Goal: Transaction & Acquisition: Purchase product/service

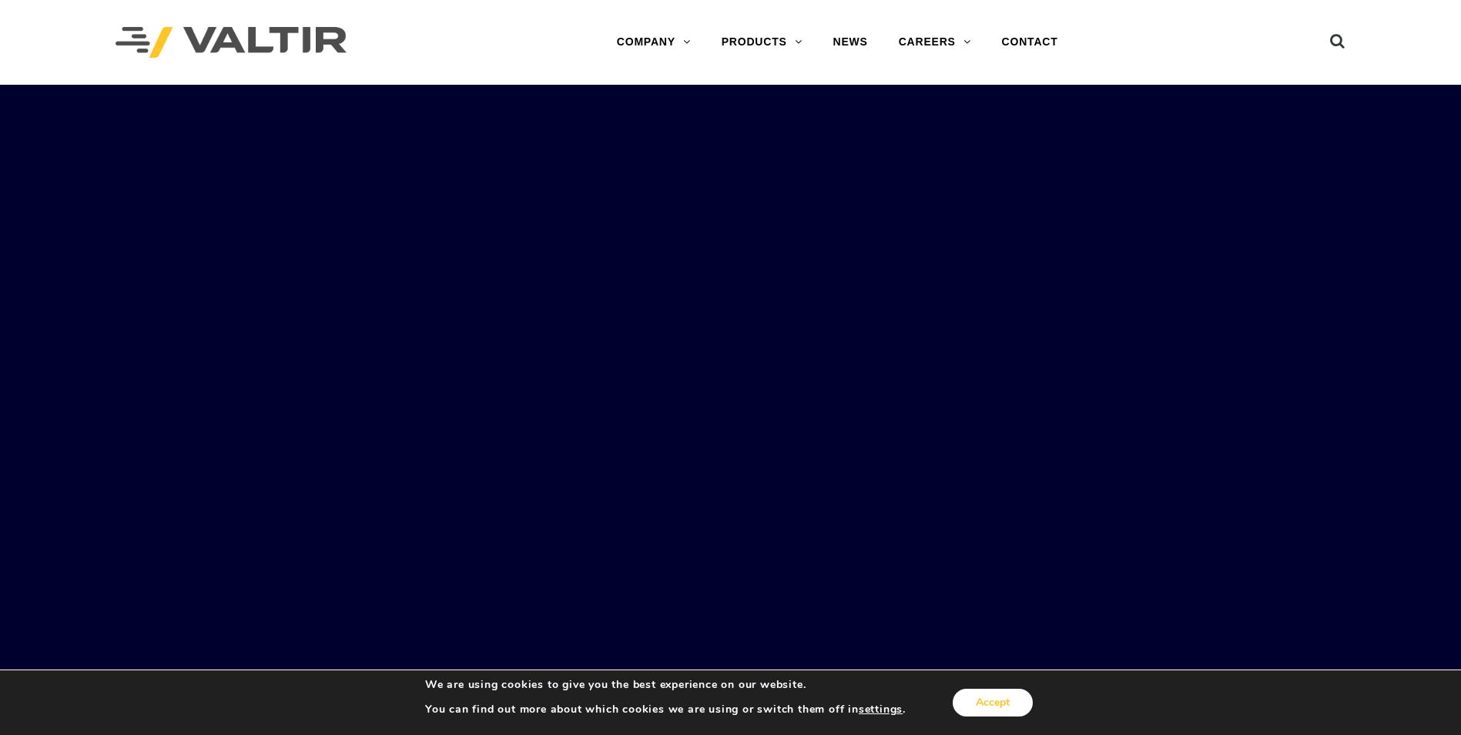
click at [998, 696] on button "Accept" at bounding box center [993, 703] width 80 height 28
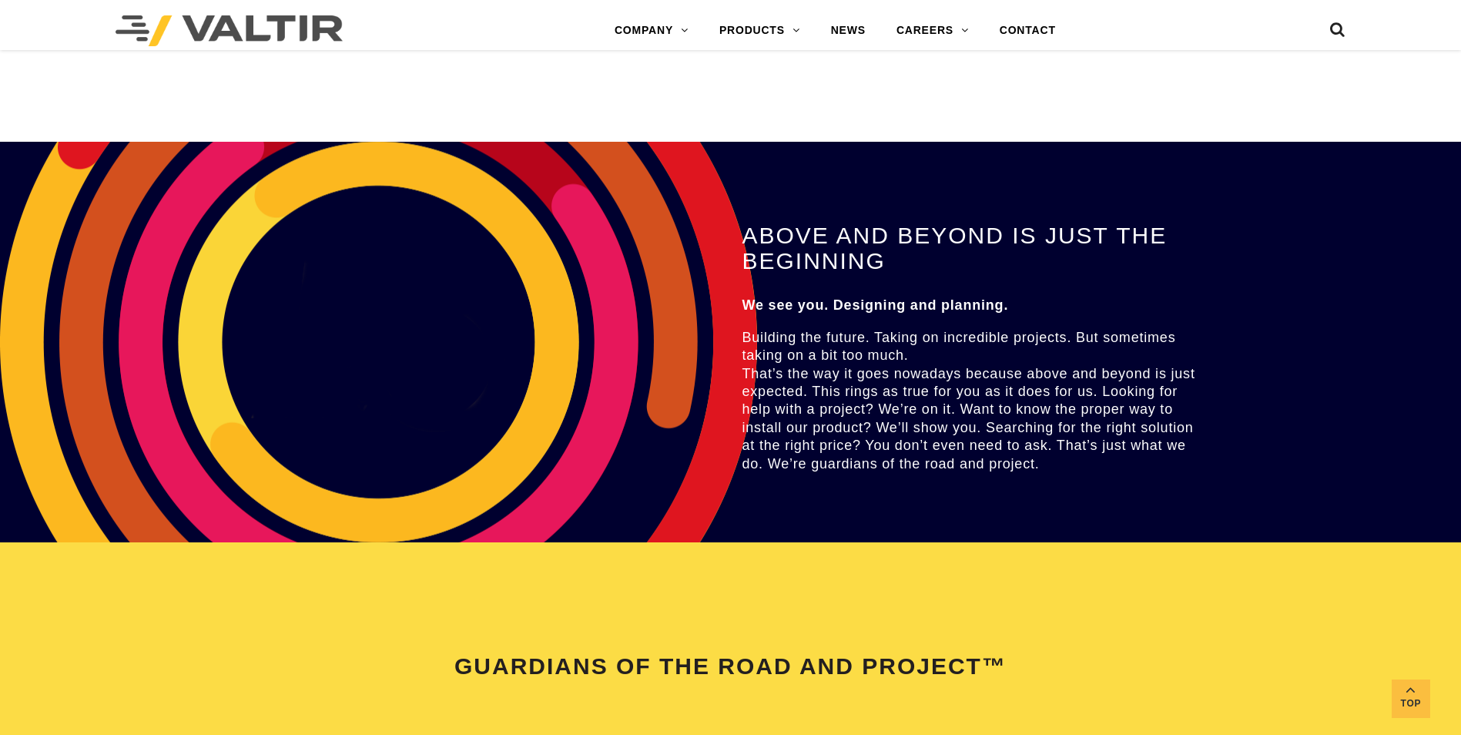
scroll to position [2388, 0]
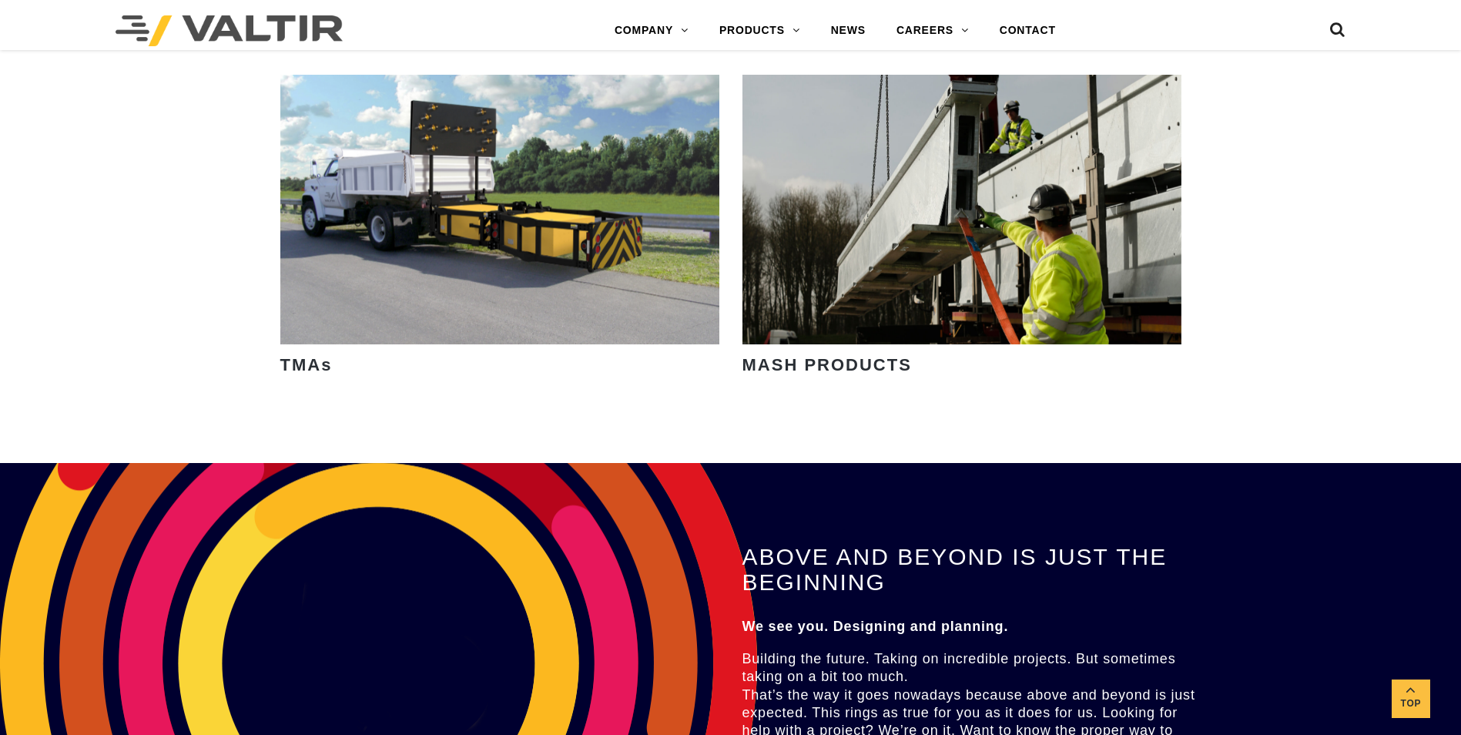
click at [761, 148] on link "DELINEATORS" at bounding box center [800, 154] width 193 height 31
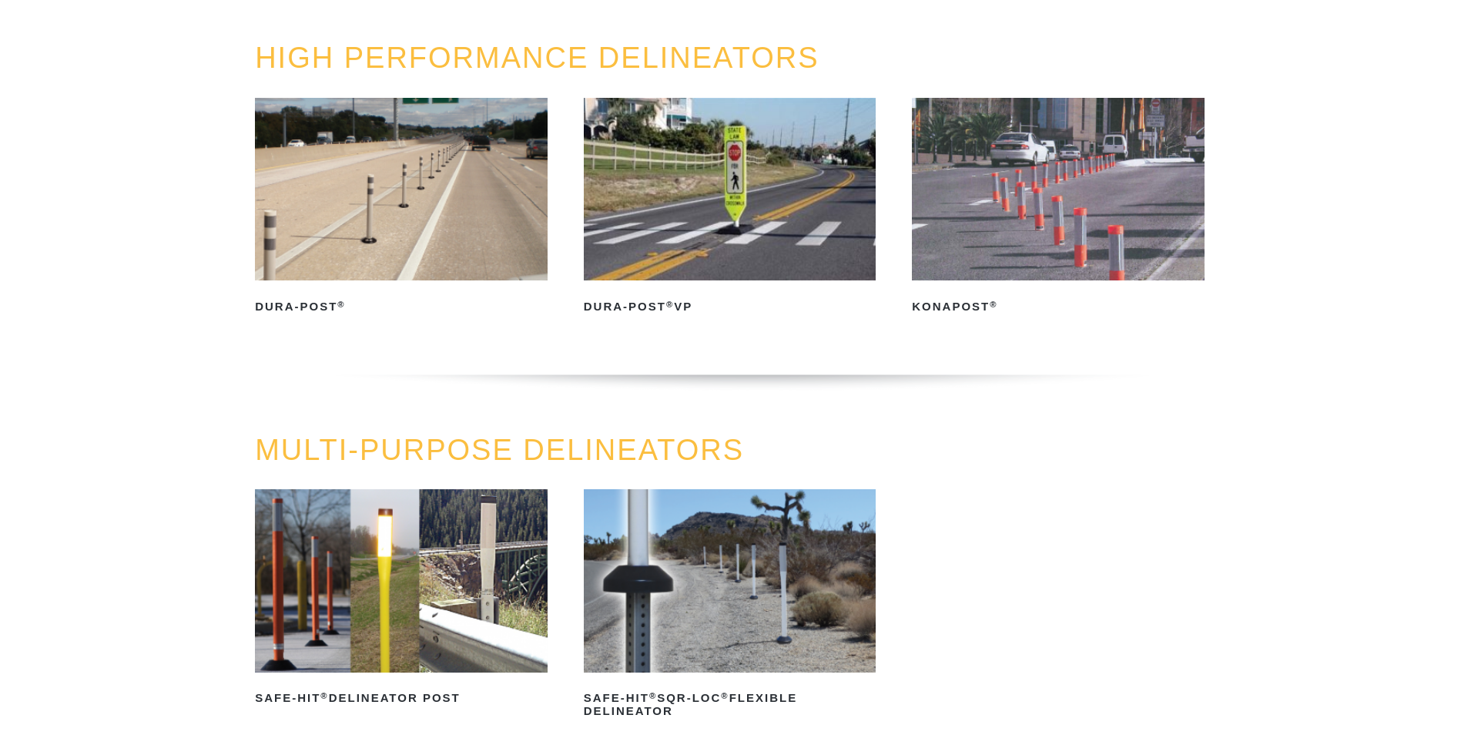
scroll to position [231, 0]
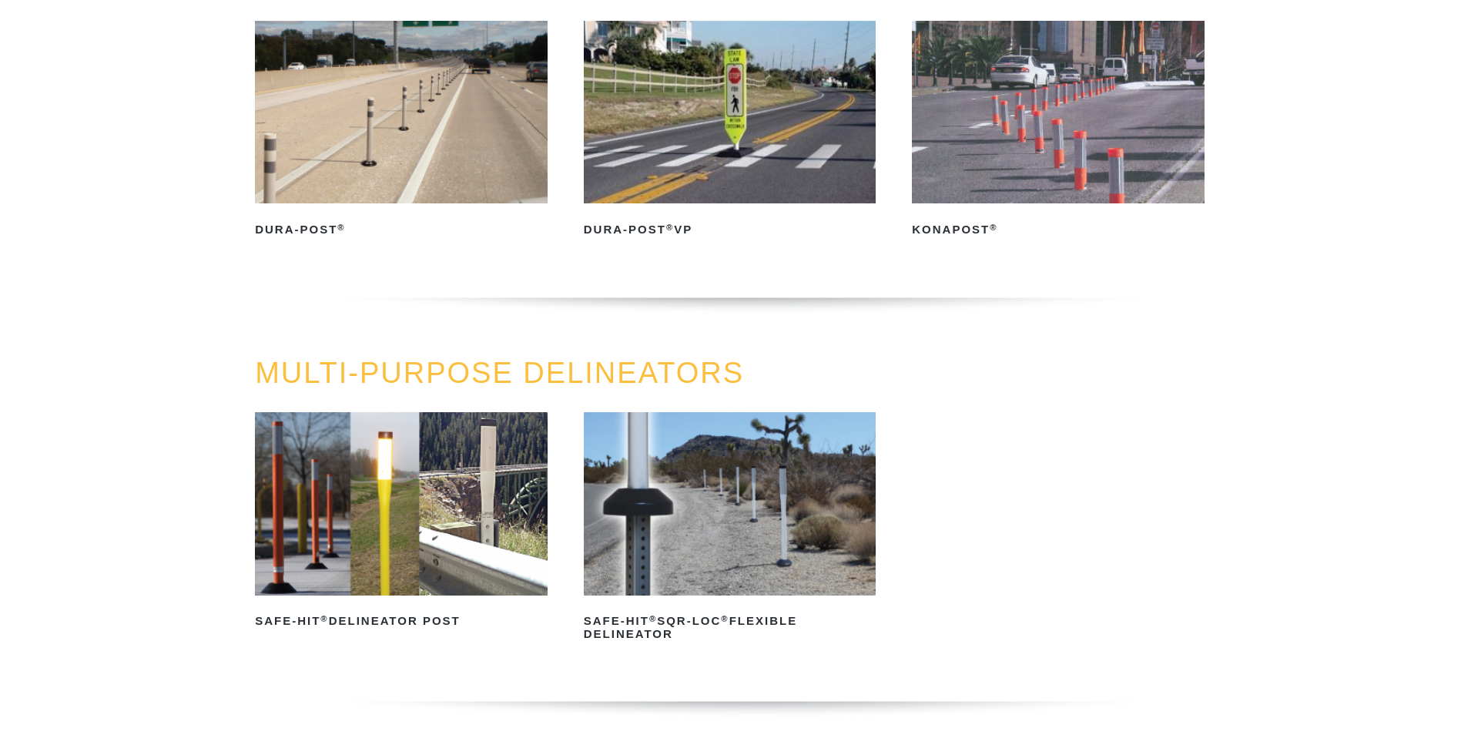
click at [307, 220] on h2 "Dura-Post ®" at bounding box center [401, 229] width 293 height 25
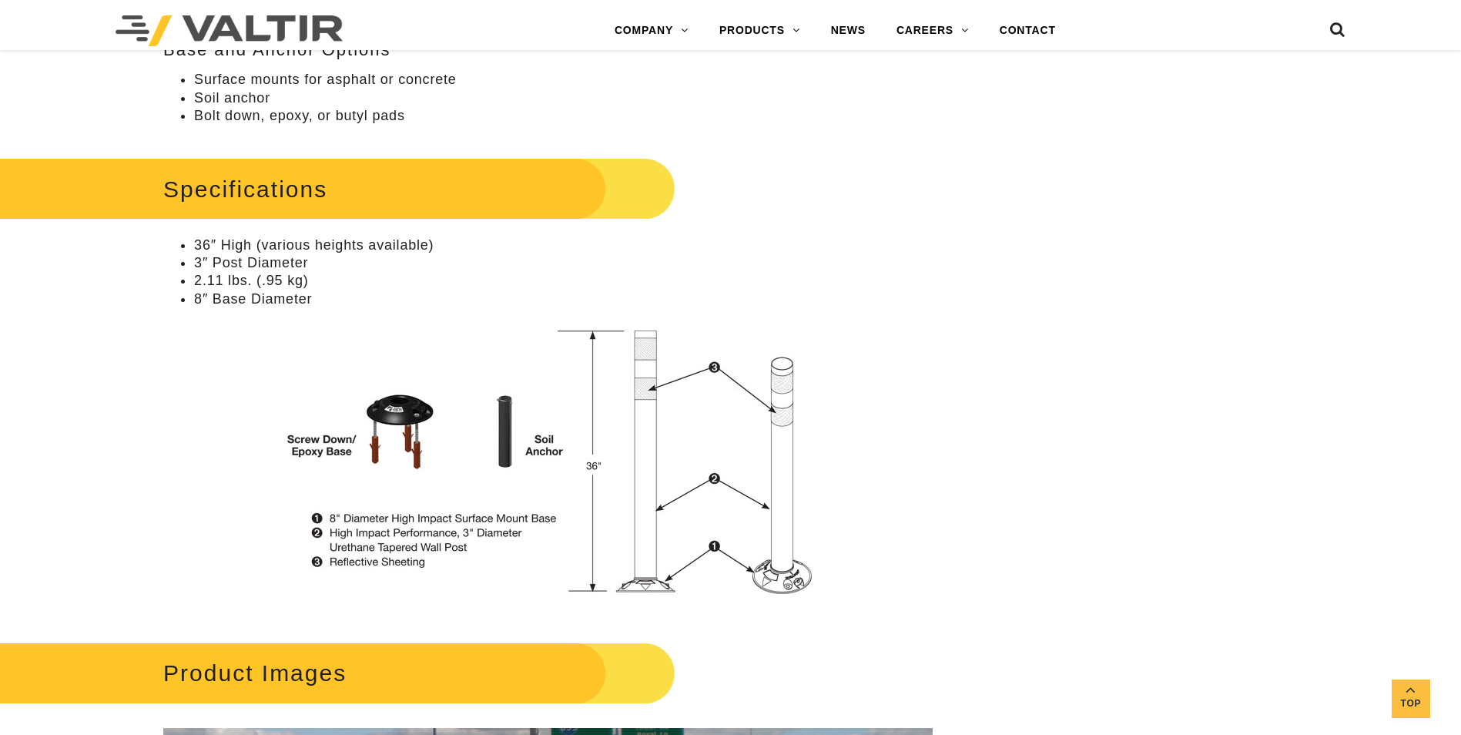
scroll to position [1233, 0]
